Goal: Task Accomplishment & Management: Complete application form

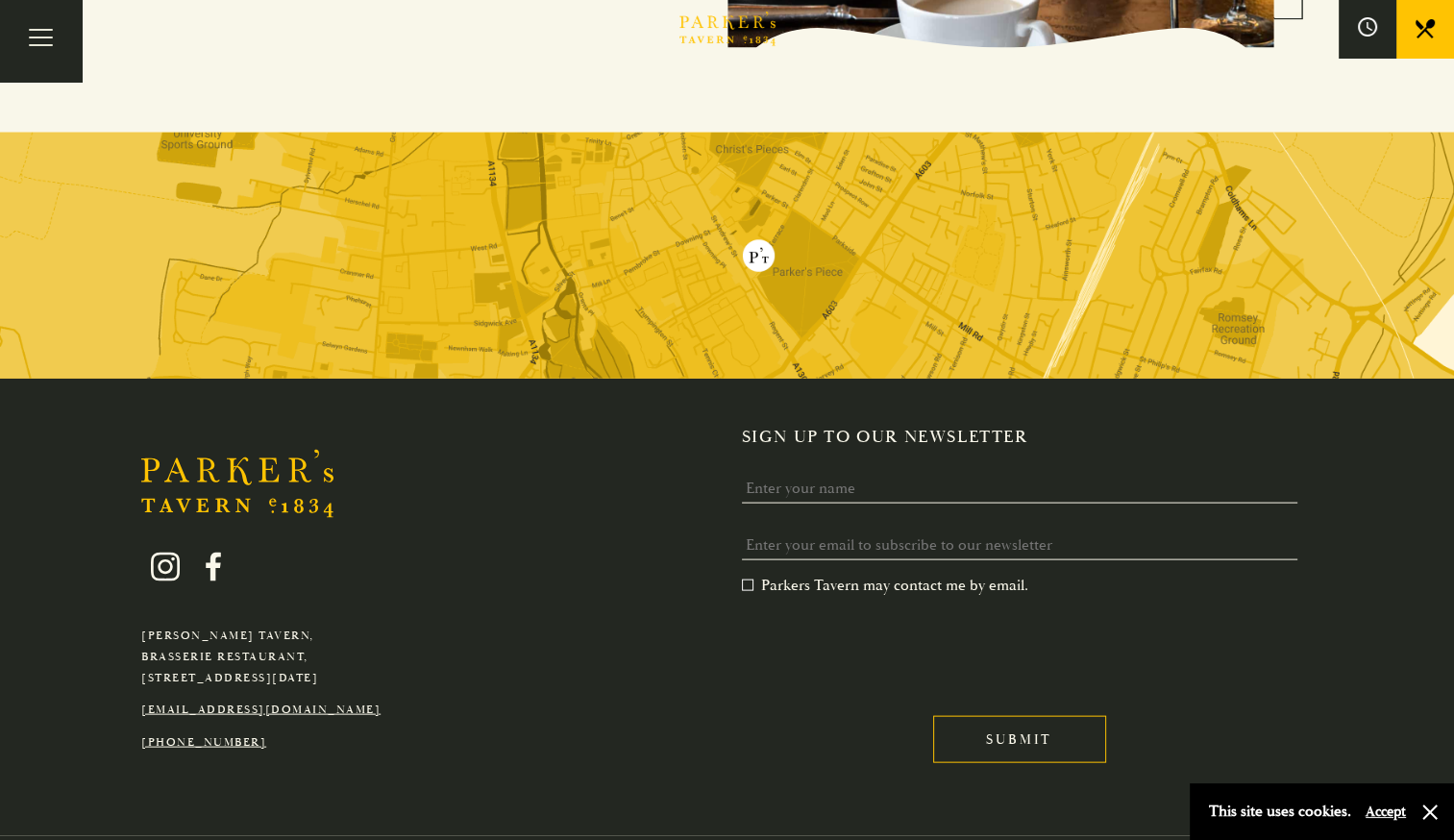
scroll to position [3870, 0]
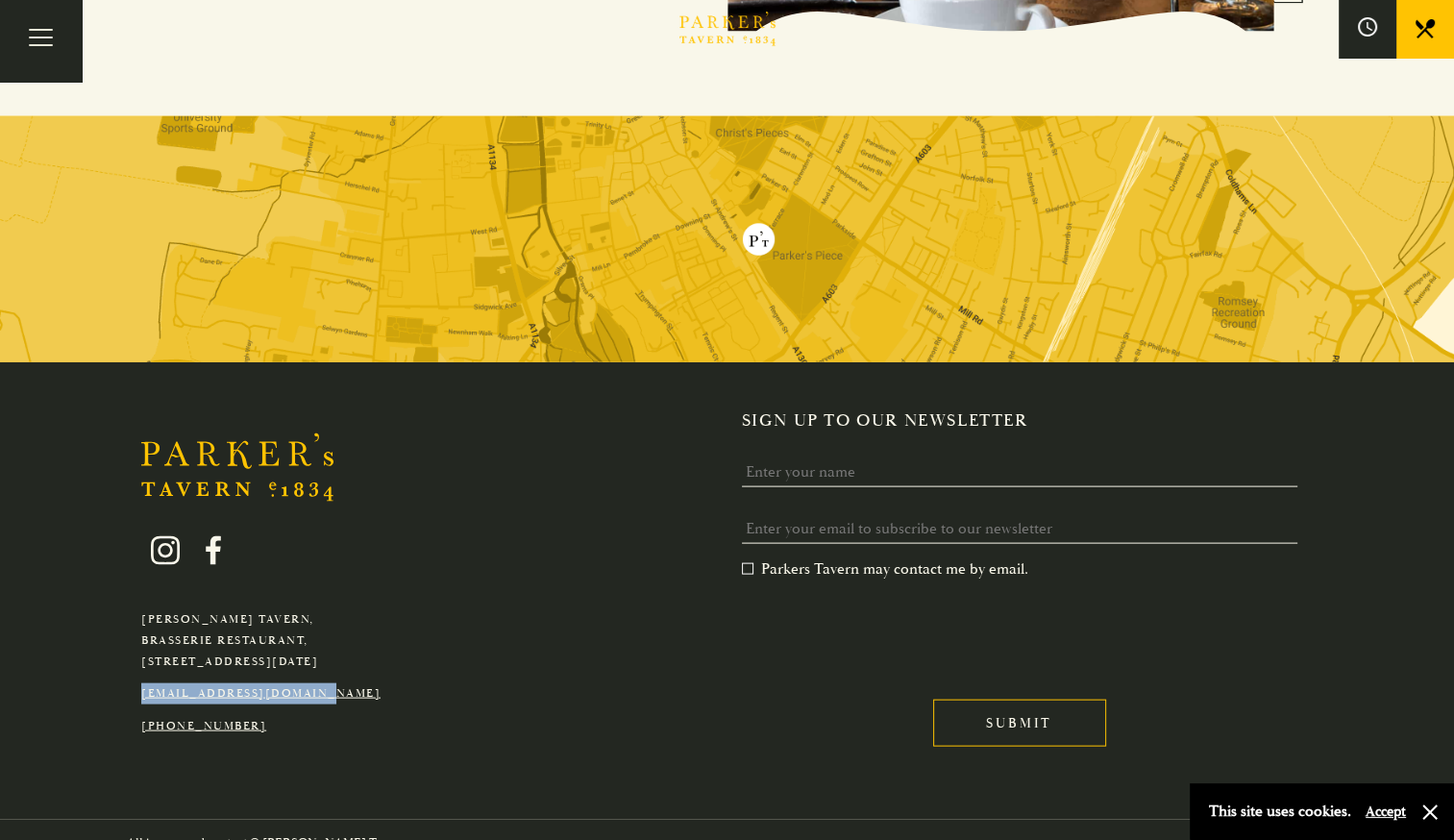
drag, startPoint x: 357, startPoint y: 662, endPoint x: 140, endPoint y: 656, distance: 217.1
click at [141, 683] on p "[EMAIL_ADDRESS][DOMAIN_NAME]" at bounding box center [261, 693] width 239 height 21
drag, startPoint x: 140, startPoint y: 656, endPoint x: 190, endPoint y: 670, distance: 51.9
copy link "[EMAIL_ADDRESS][DOMAIN_NAME]"
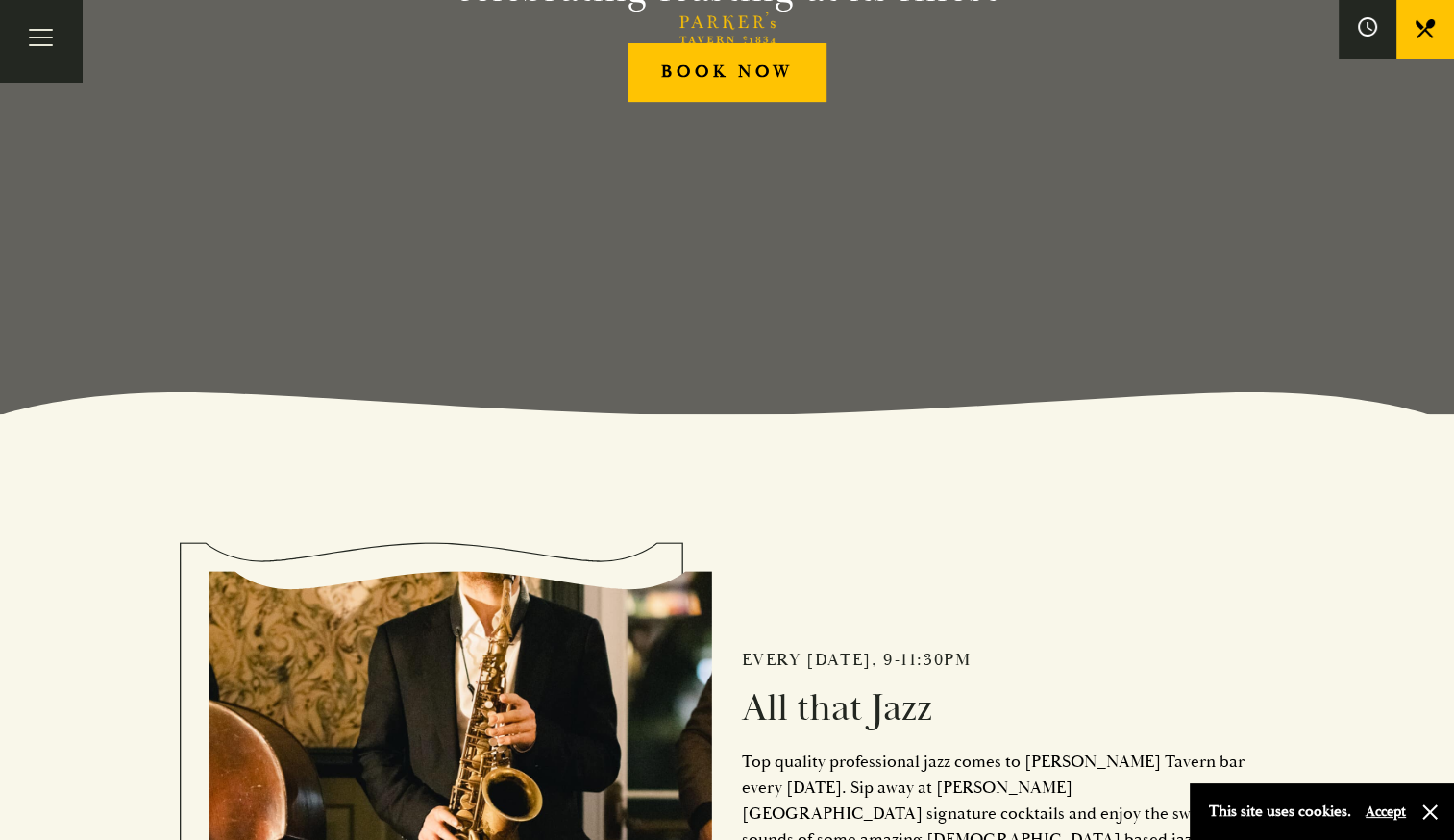
scroll to position [0, 0]
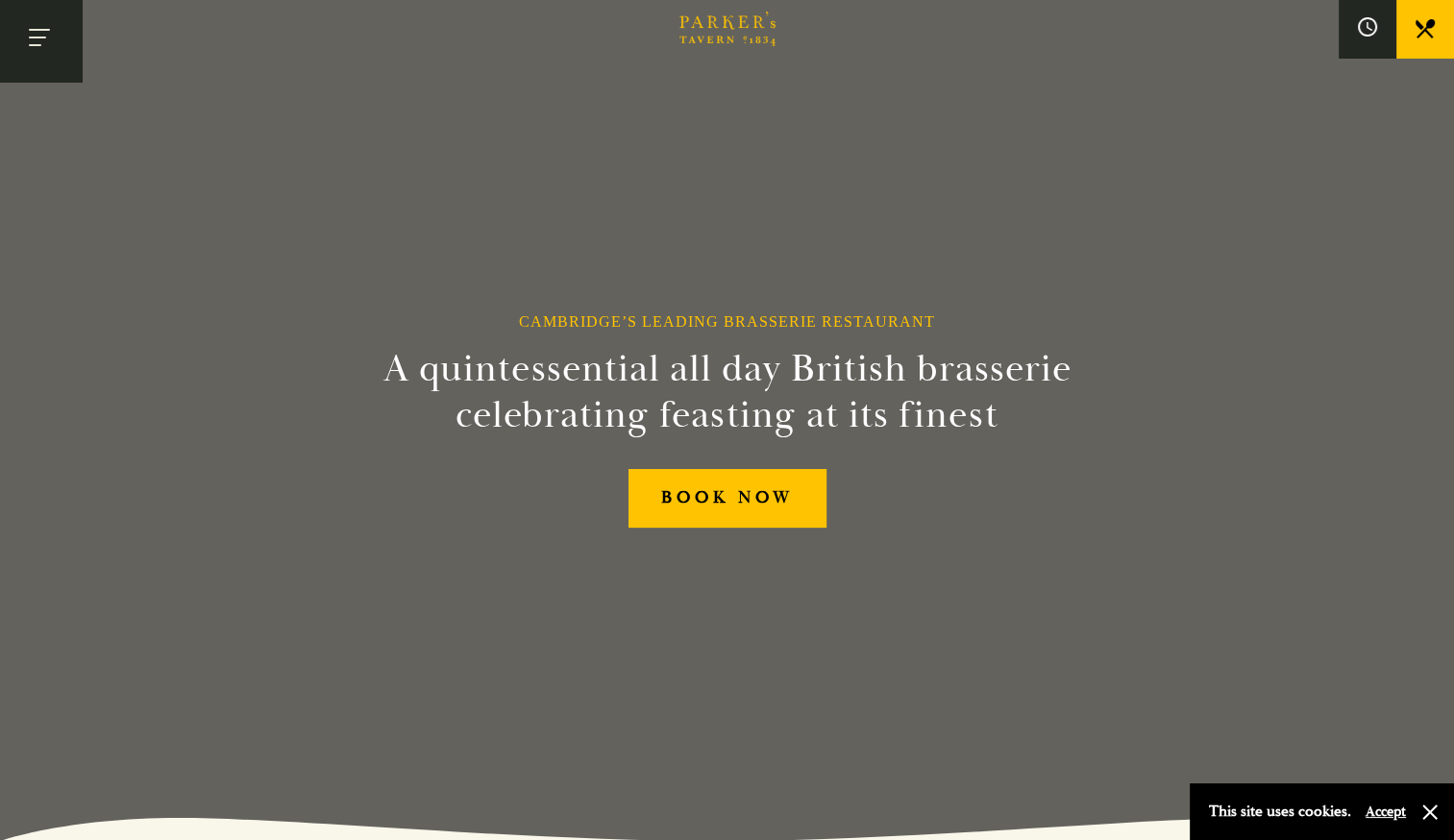
click at [49, 29] on button "Toggle navigation" at bounding box center [41, 41] width 82 height 82
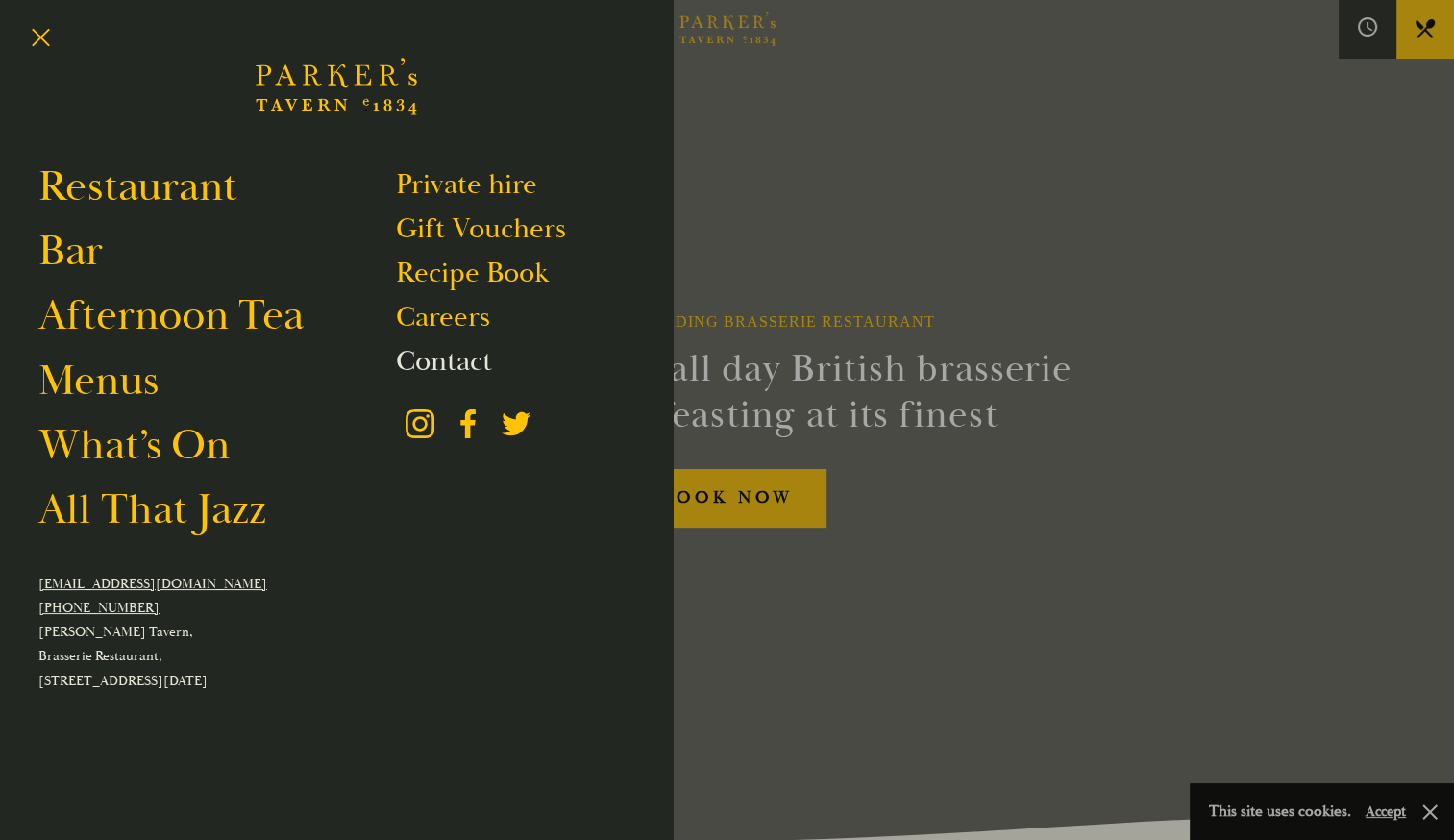
click at [475, 360] on link "Contact" at bounding box center [443, 361] width 96 height 37
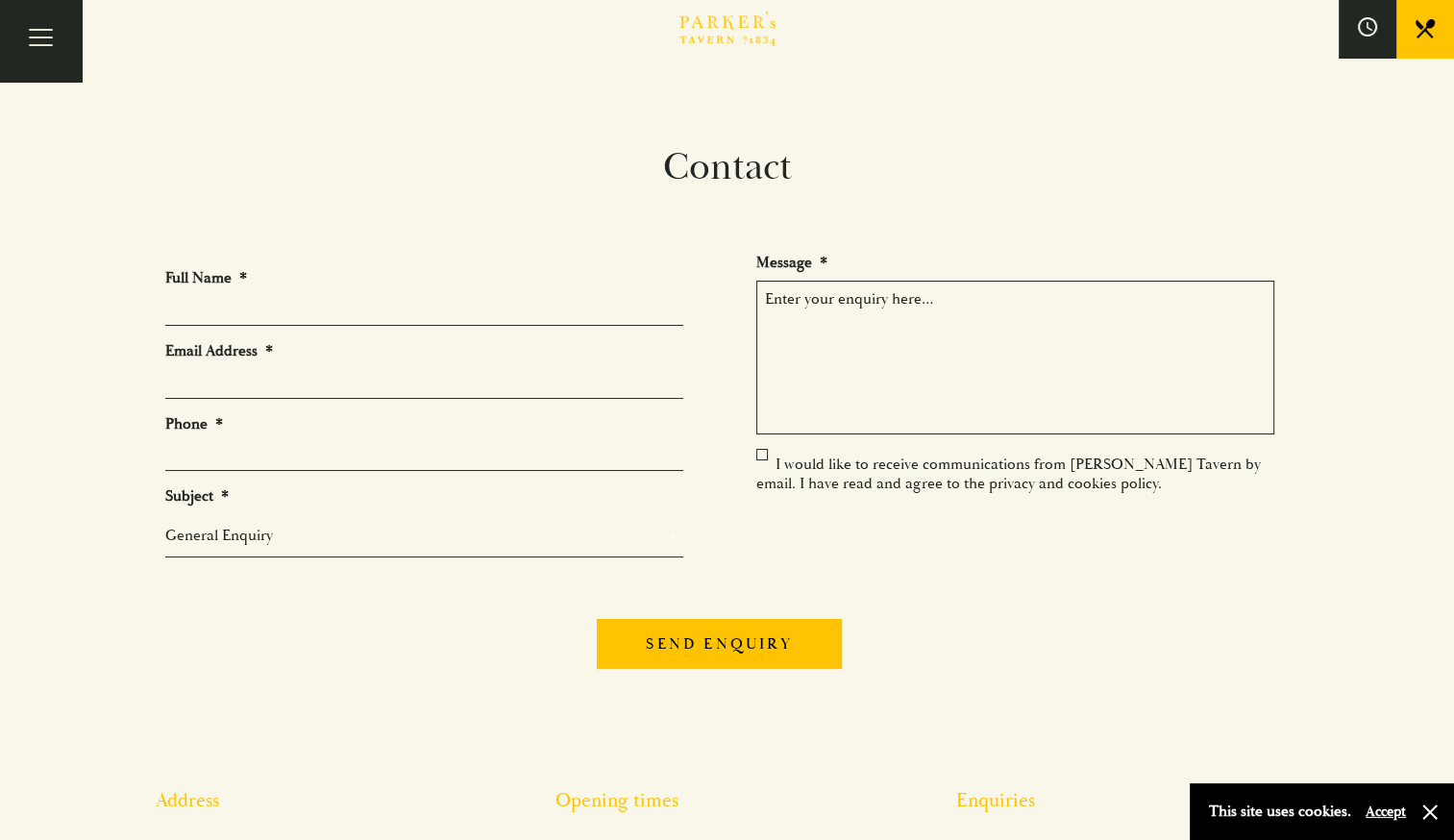
click at [409, 297] on input "Full Name *" at bounding box center [424, 310] width 518 height 30
type input "[PERSON_NAME]"
type input "[PERSON_NAME][EMAIL_ADDRESS][DOMAIN_NAME]"
type input "07916313208"
click at [872, 305] on textarea "Message *" at bounding box center [1015, 358] width 518 height 154
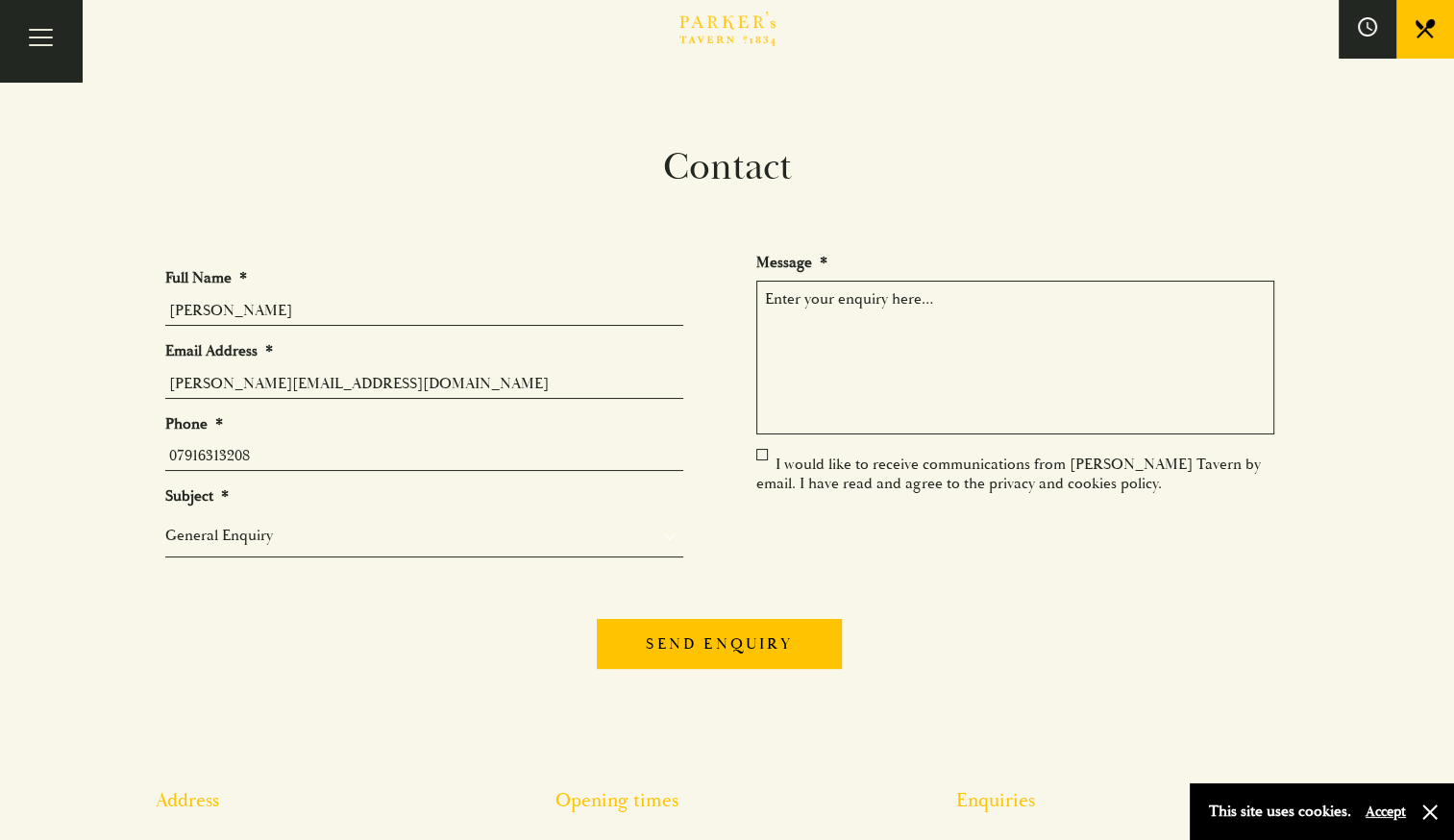
paste textarea "We won the big christmas giveaway hamper and vouchers from Cambridge edition la…"
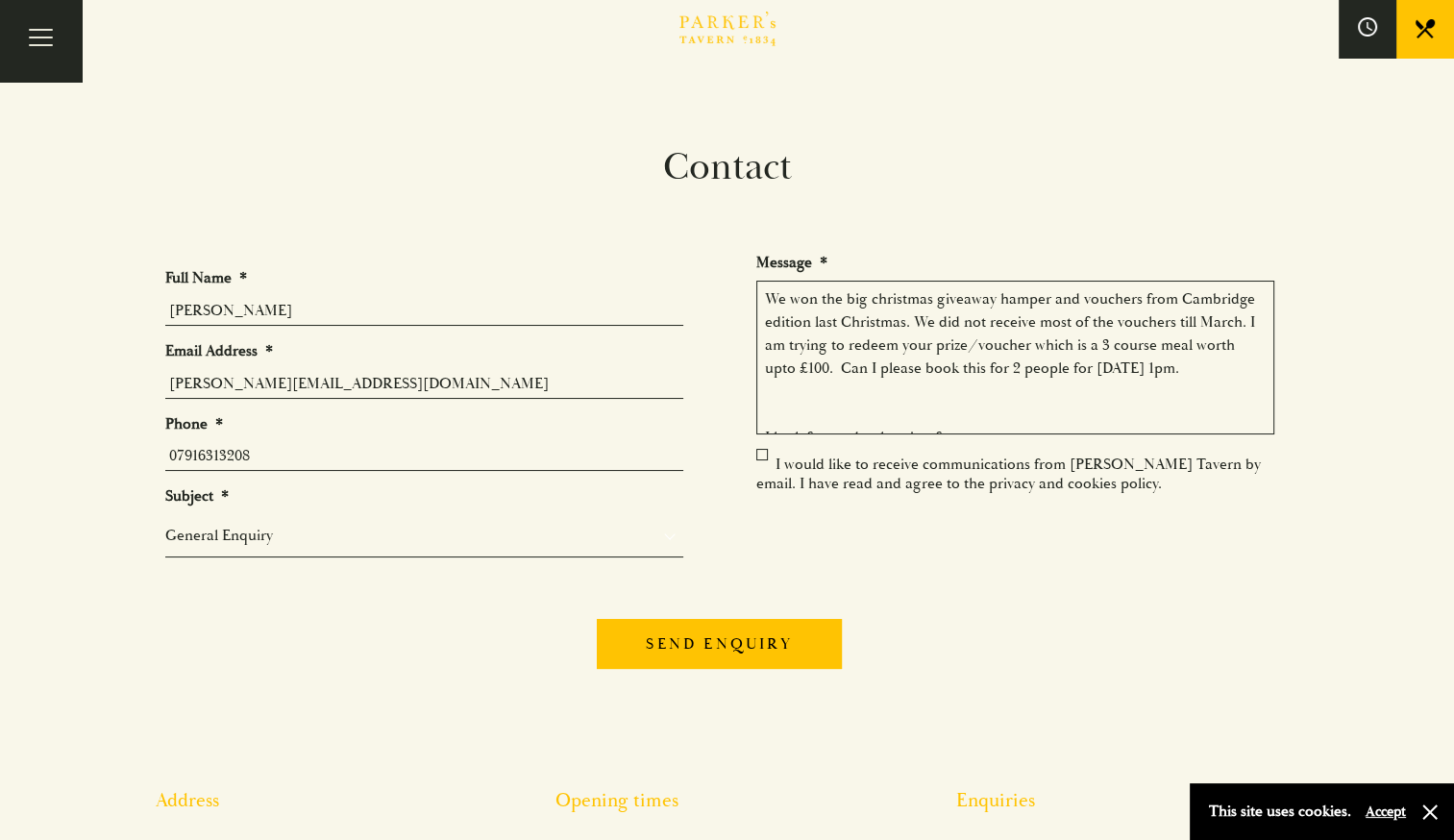
scroll to position [105, 0]
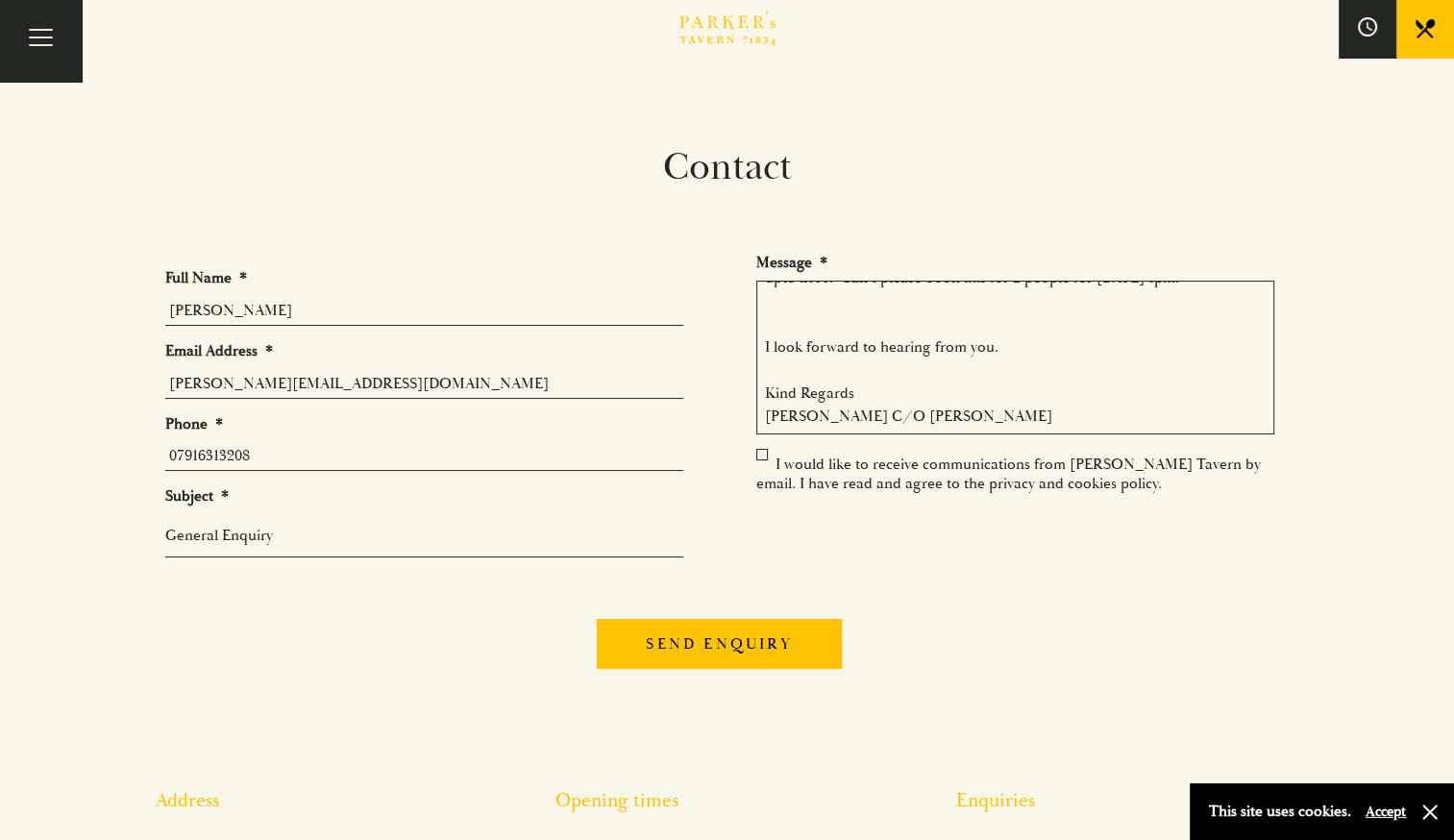
type textarea "We won the big christmas giveaway hamper and vouchers from Cambridge edition la…"
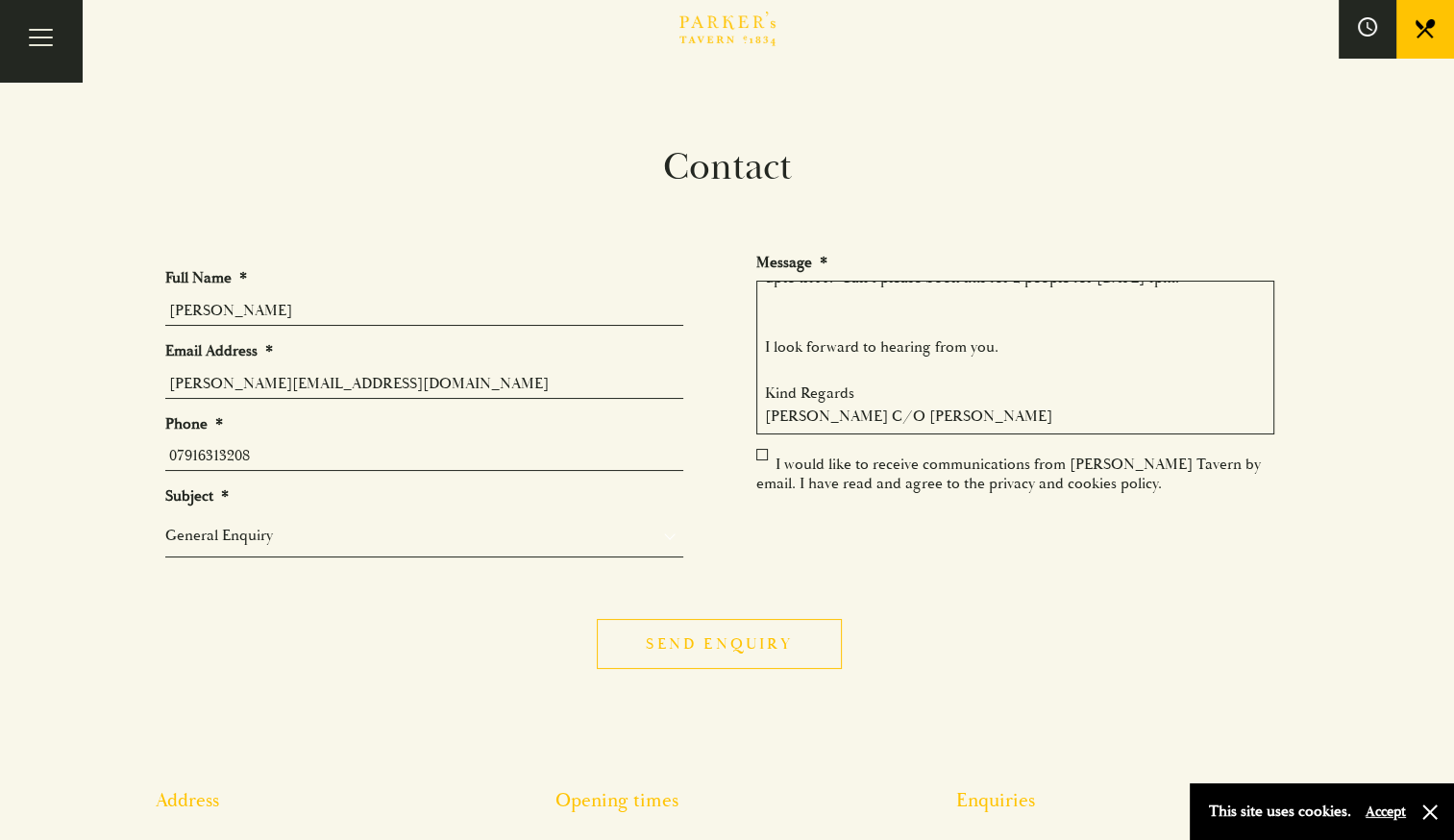
click at [715, 655] on input "Send enquiry" at bounding box center [719, 643] width 244 height 50
click at [714, 643] on input "Send enquiry" at bounding box center [704, 643] width 244 height 50
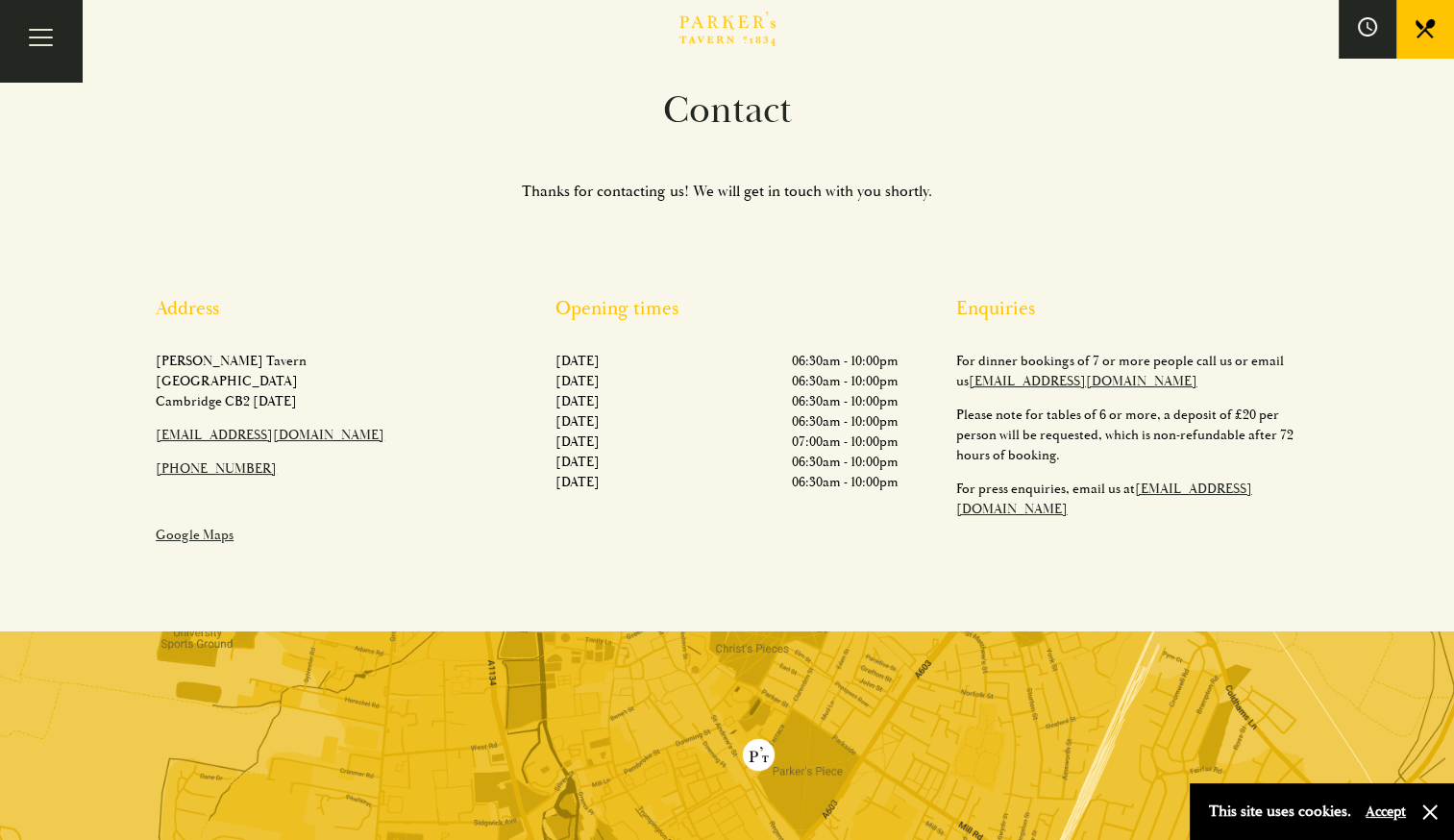
click at [1382, 812] on button "Accept" at bounding box center [1385, 811] width 41 height 18
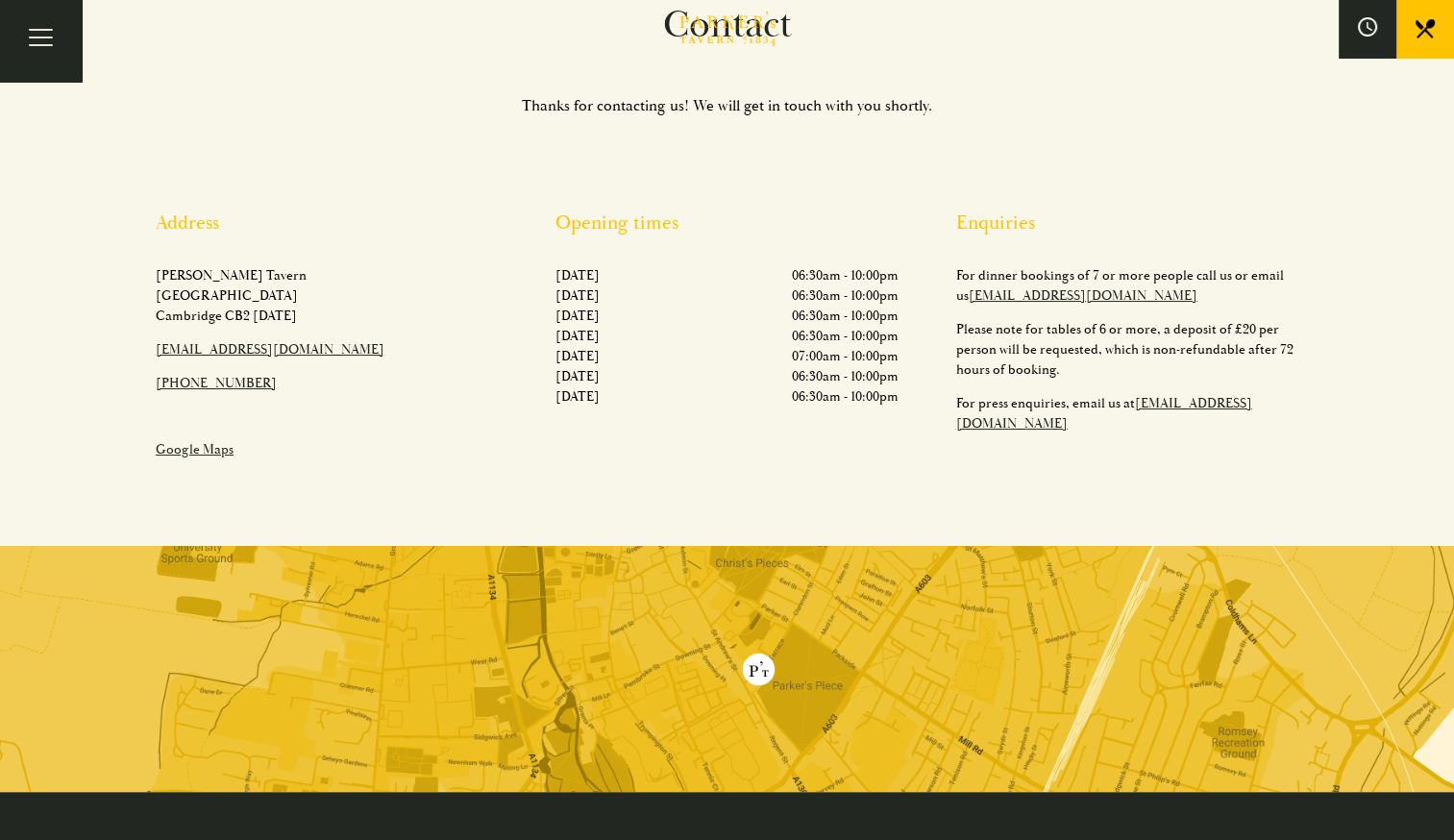
scroll to position [0, 0]
